Goal: Task Accomplishment & Management: Complete application form

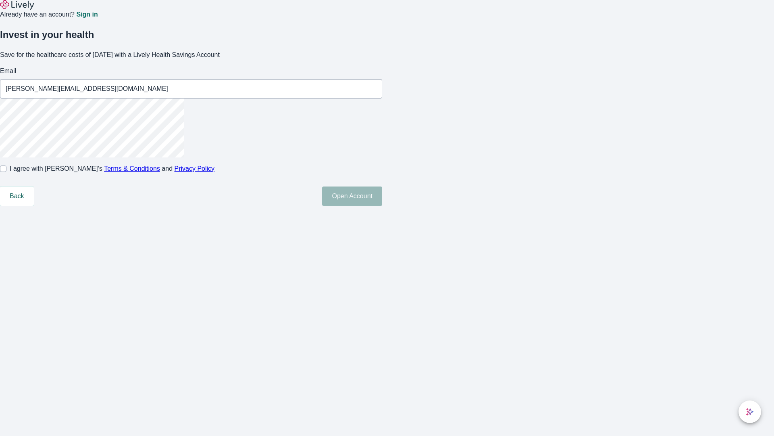
click at [6, 172] on input "I agree with Lively’s Terms & Conditions and Privacy Policy" at bounding box center [3, 168] width 6 height 6
checkbox input "true"
click at [382, 206] on button "Open Account" at bounding box center [352, 195] width 60 height 19
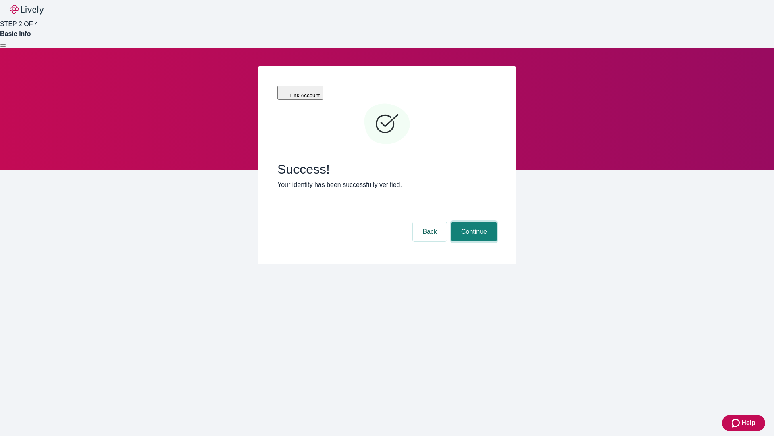
click at [473, 222] on button "Continue" at bounding box center [474, 231] width 45 height 19
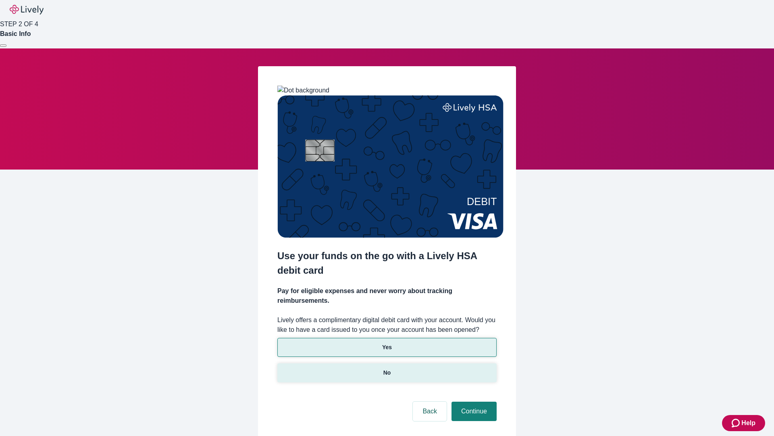
click at [387, 368] on p "No" at bounding box center [388, 372] width 8 height 8
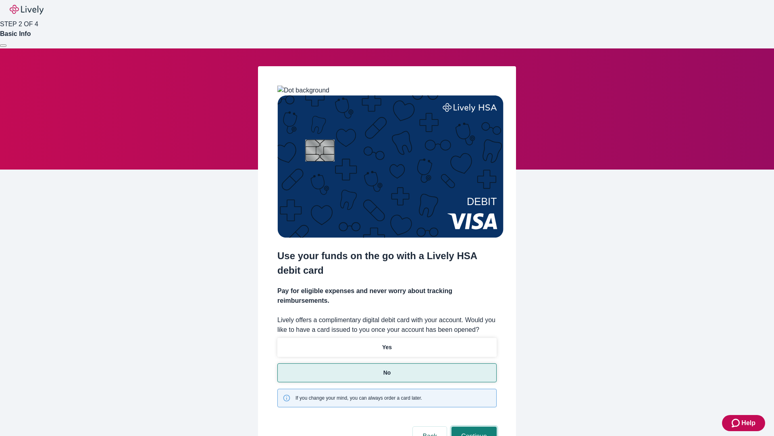
click at [473, 426] on button "Continue" at bounding box center [474, 435] width 45 height 19
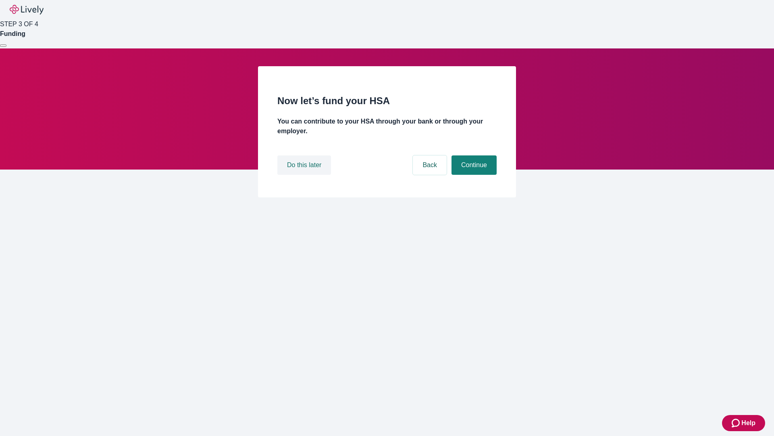
click at [305, 175] on button "Do this later" at bounding box center [304, 164] width 54 height 19
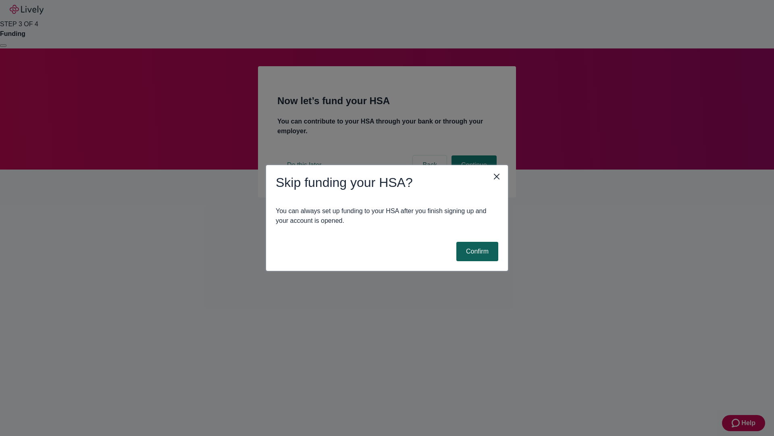
click at [476, 251] on button "Confirm" at bounding box center [478, 251] width 42 height 19
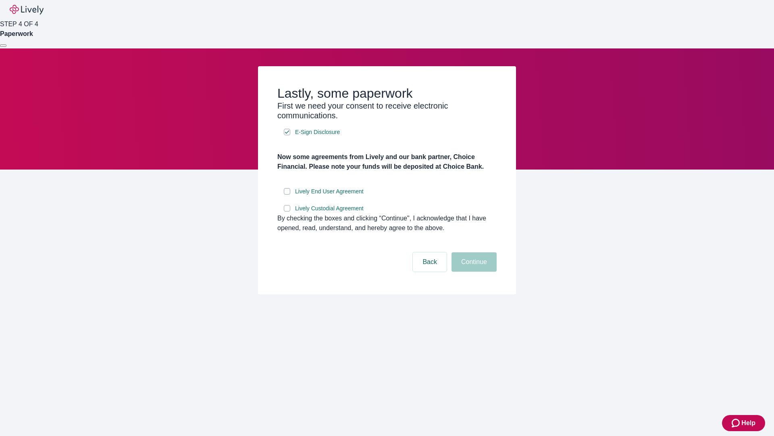
click at [287, 194] on input "Lively End User Agreement" at bounding box center [287, 191] width 6 height 6
checkbox input "true"
click at [287, 211] on input "Lively Custodial Agreement" at bounding box center [287, 208] width 6 height 6
checkbox input "true"
click at [473, 271] on button "Continue" at bounding box center [474, 261] width 45 height 19
